Goal: Information Seeking & Learning: Understand process/instructions

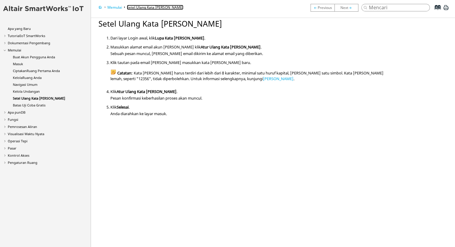
click at [136, 10] on font "Setel Ulang Kata [PERSON_NAME]" at bounding box center [155, 7] width 57 height 5
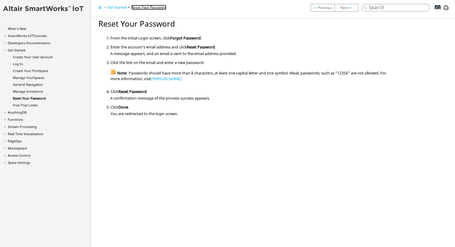
click at [151, 8] on link "Reset Your Password" at bounding box center [148, 7] width 35 height 5
